Goal: Task Accomplishment & Management: Manage account settings

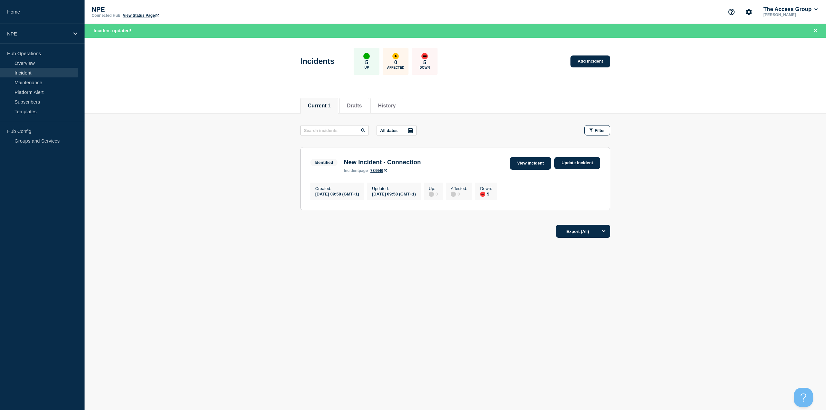
click at [537, 166] on link "View incident" at bounding box center [531, 163] width 42 height 13
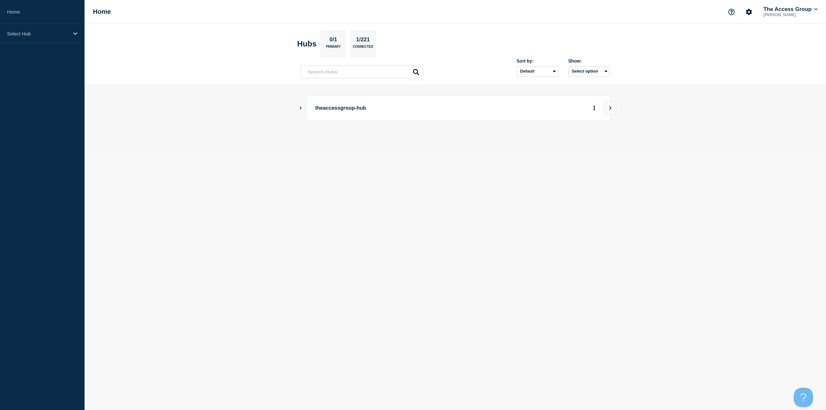
click at [300, 109] on icon "Show Connected Hubs" at bounding box center [300, 107] width 4 height 3
click at [579, 138] on button "See overview" at bounding box center [571, 140] width 34 height 13
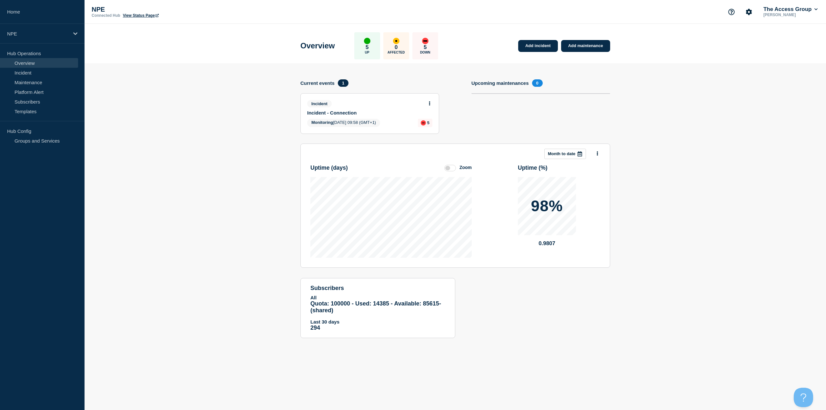
click at [353, 111] on link "Incident - Connection" at bounding box center [365, 112] width 116 height 5
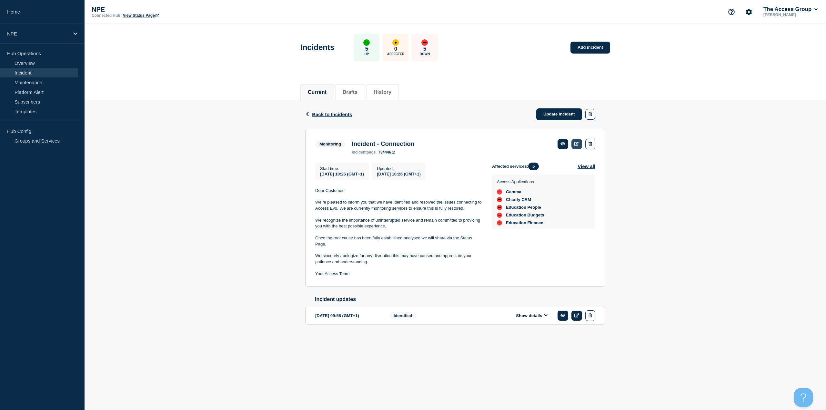
click at [574, 145] on link at bounding box center [576, 144] width 11 height 10
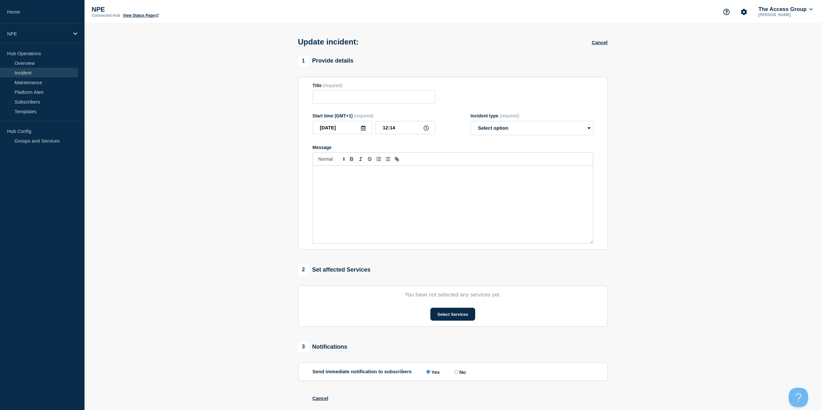
type input "Incident - Connection"
type input "10:26"
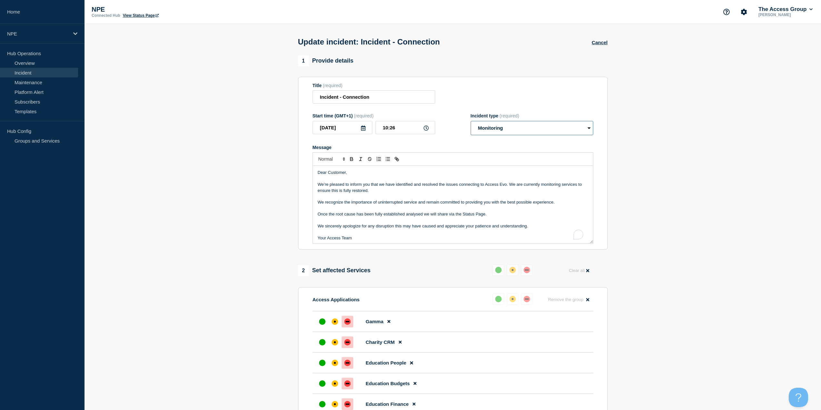
click at [585, 127] on select "Select option Investigating Identified Monitoring Resolved" at bounding box center [532, 128] width 123 height 14
select select "resolved"
click at [473, 122] on select "Select option Investigating Identified Monitoring Resolved" at bounding box center [532, 128] width 123 height 14
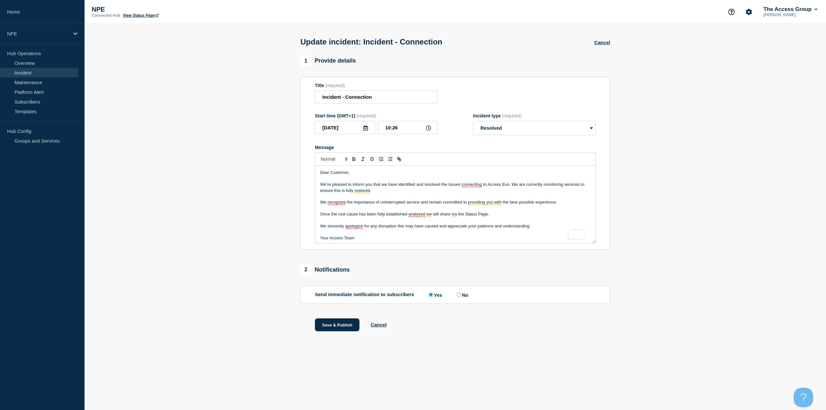
click at [484, 256] on div "1 Provide details Title (required) Incident - Connection Start time (GMT+1) (re…" at bounding box center [455, 201] width 317 height 292
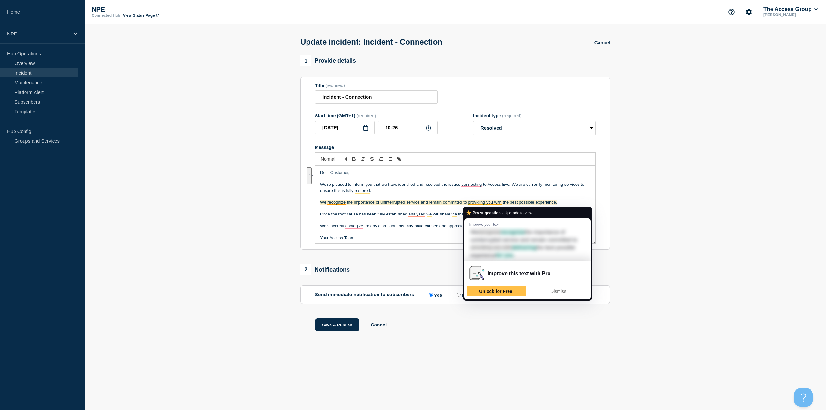
drag, startPoint x: 498, startPoint y: 215, endPoint x: 493, endPoint y: 203, distance: 13.8
click at [493, 203] on div "Dear Customer, We’re pleased to inform you that we have identified and resolved…" at bounding box center [455, 204] width 280 height 77
click at [497, 197] on p "To enrich screen reader interactions, please activate Accessibility in Grammarl…" at bounding box center [455, 196] width 270 height 6
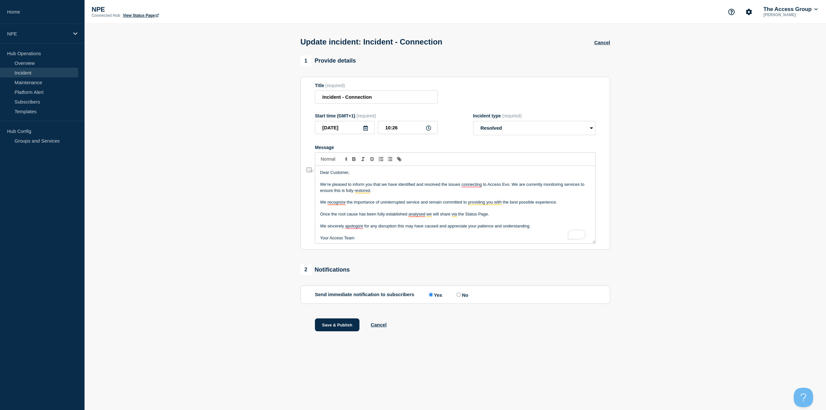
drag, startPoint x: 491, startPoint y: 217, endPoint x: 320, endPoint y: 216, distance: 170.9
click at [320, 216] on p "Once the root cause has been fully established analysed we will share via the S…" at bounding box center [455, 214] width 270 height 6
drag, startPoint x: 378, startPoint y: 191, endPoint x: 511, endPoint y: 185, distance: 133.3
click at [511, 185] on p "We’re pleased to inform you that we have identified and resolved the issues con…" at bounding box center [455, 188] width 270 height 12
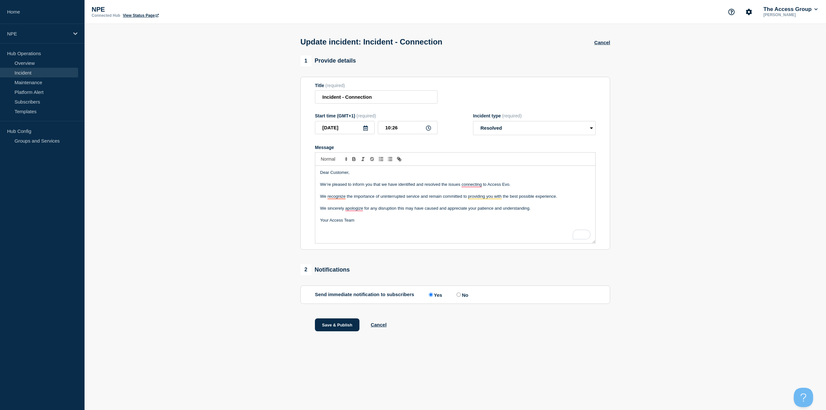
click at [367, 221] on p "Your Access Team" at bounding box center [455, 220] width 270 height 6
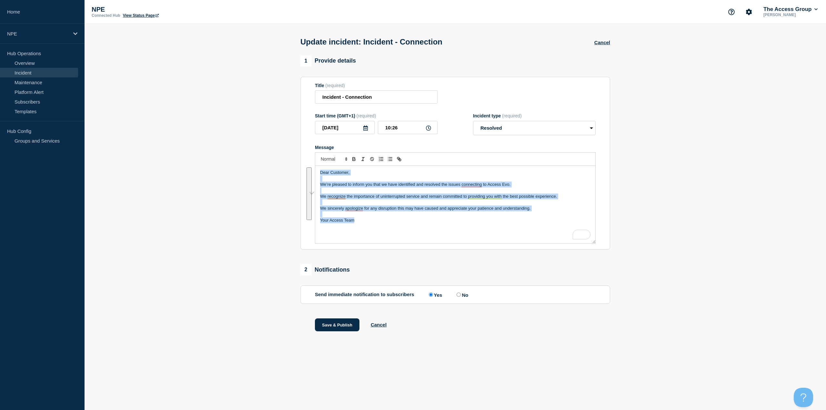
drag, startPoint x: 378, startPoint y: 227, endPoint x: 288, endPoint y: 173, distance: 104.7
click at [288, 173] on section "1 Provide details Title (required) Incident - Connection Start time (GMT+1) (re…" at bounding box center [454, 201] width 741 height 292
copy div "Dear Customer, We’re pleased to inform you that we have identified and resolved…"
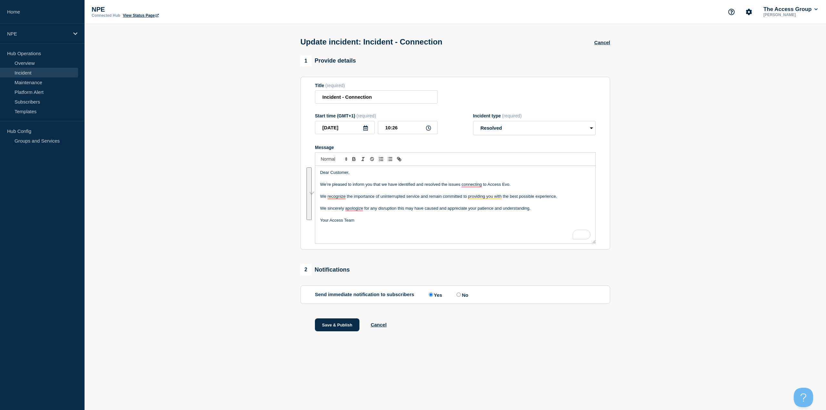
click at [641, 189] on section "1 Provide details Title (required) Incident - Connection Start time (GMT+1) (re…" at bounding box center [454, 201] width 741 height 292
click at [278, 213] on section "1 Provide details Title (required) Incident - Connection Start time (GMT+1) (re…" at bounding box center [454, 201] width 741 height 292
click at [267, 224] on section "1 Provide details Title (required) Incident - Connection Start time (GMT+1) (re…" at bounding box center [454, 201] width 741 height 292
click at [647, 206] on section "1 Provide details Title (required) Incident - Connection Start time (GMT+1) (re…" at bounding box center [454, 201] width 741 height 292
click at [652, 183] on section "1 Provide details Title (required) Incident - Connection Start time (GMT+1) (re…" at bounding box center [454, 201] width 741 height 292
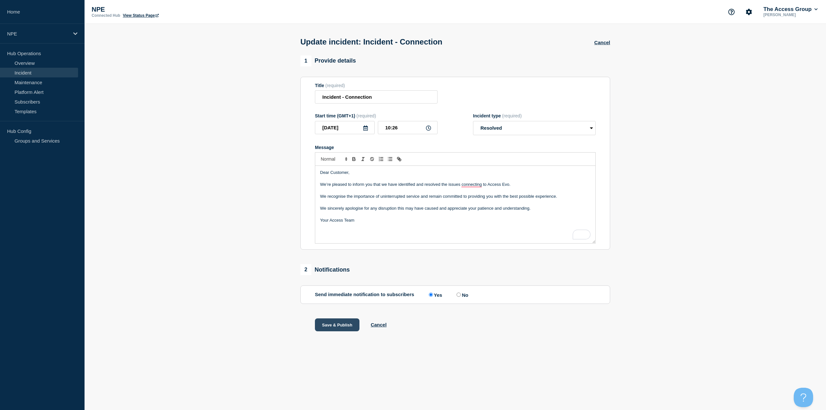
click at [338, 326] on button "Save & Publish" at bounding box center [337, 324] width 45 height 13
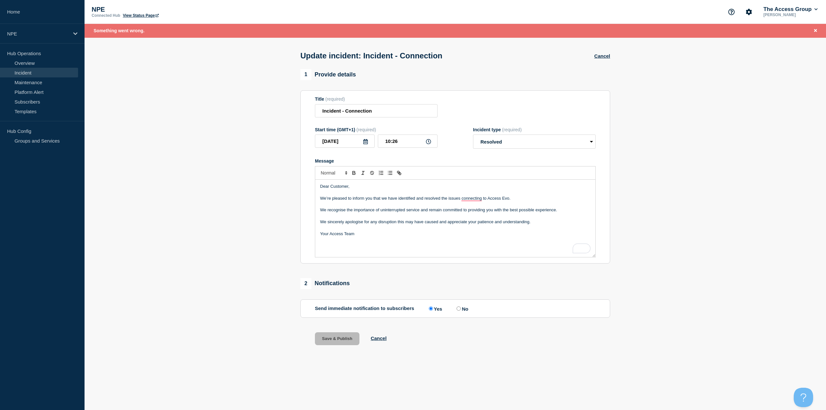
click at [262, 123] on section "1 Provide details Title (required) Incident - Connection Start time (GMT+1) (re…" at bounding box center [454, 215] width 741 height 292
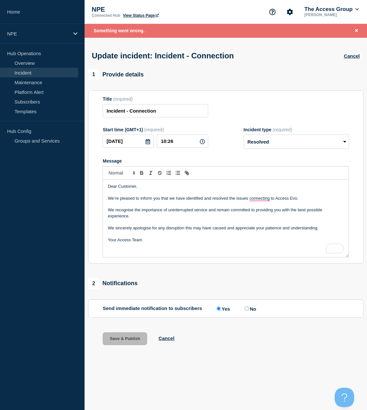
click at [251, 245] on div "Dear Customer, We’re pleased to inform you that we have identified and resolved…" at bounding box center [225, 218] width 245 height 77
click at [356, 31] on icon "Close banner" at bounding box center [356, 30] width 3 height 3
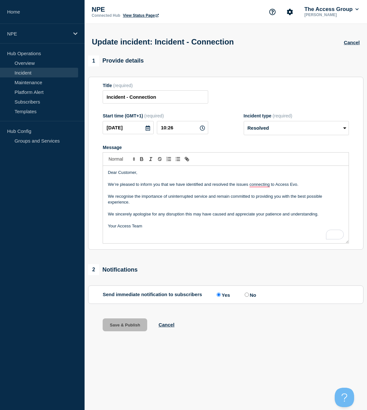
click at [193, 226] on p "Your Access Team" at bounding box center [226, 226] width 236 height 6
click at [195, 261] on div "1 Provide details Title (required) Incident - Connection Start time (GMT+1) (re…" at bounding box center [225, 201] width 282 height 292
click at [271, 128] on select "Select option Investigating Identified Monitoring Resolved" at bounding box center [295, 128] width 105 height 14
click at [243, 122] on select "Select option Investigating Identified Monitoring Resolved" at bounding box center [295, 128] width 105 height 14
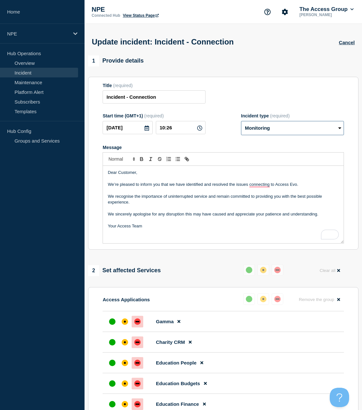
click at [280, 132] on select "Select option Investigating Identified Monitoring Resolved" at bounding box center [292, 128] width 103 height 14
select select "resolved"
click at [243, 122] on select "Select option Investigating Identified Monitoring Resolved" at bounding box center [292, 128] width 103 height 14
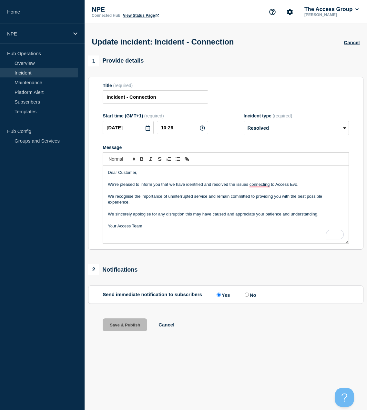
click at [29, 73] on link "Incident" at bounding box center [39, 73] width 78 height 10
